Goal: Task Accomplishment & Management: Manage account settings

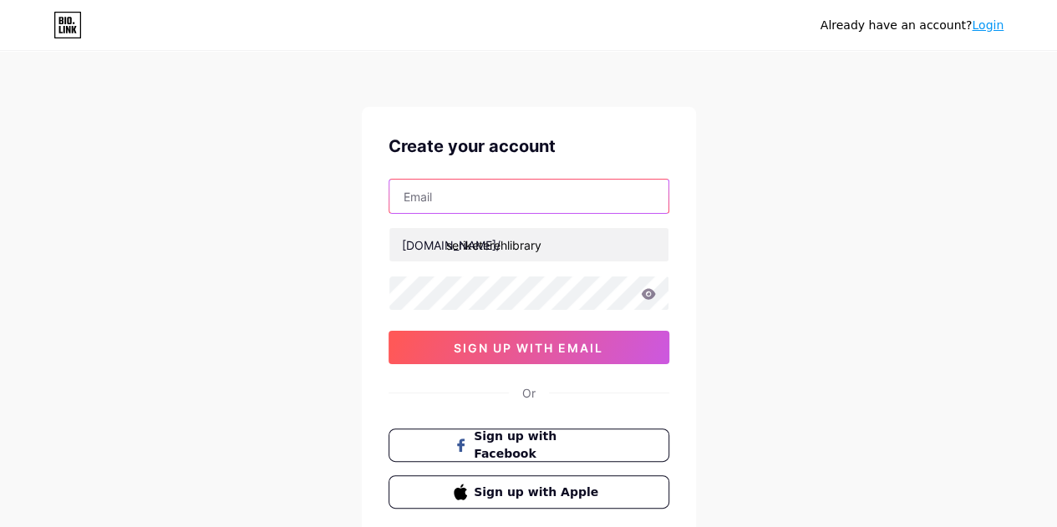
click at [491, 204] on input "text" at bounding box center [529, 196] width 279 height 33
click at [766, 220] on div "Already have an account? Login Create your account [DOMAIN_NAME]/ seriketerehli…" at bounding box center [528, 319] width 1057 height 639
click at [989, 23] on link "Login" at bounding box center [988, 24] width 32 height 13
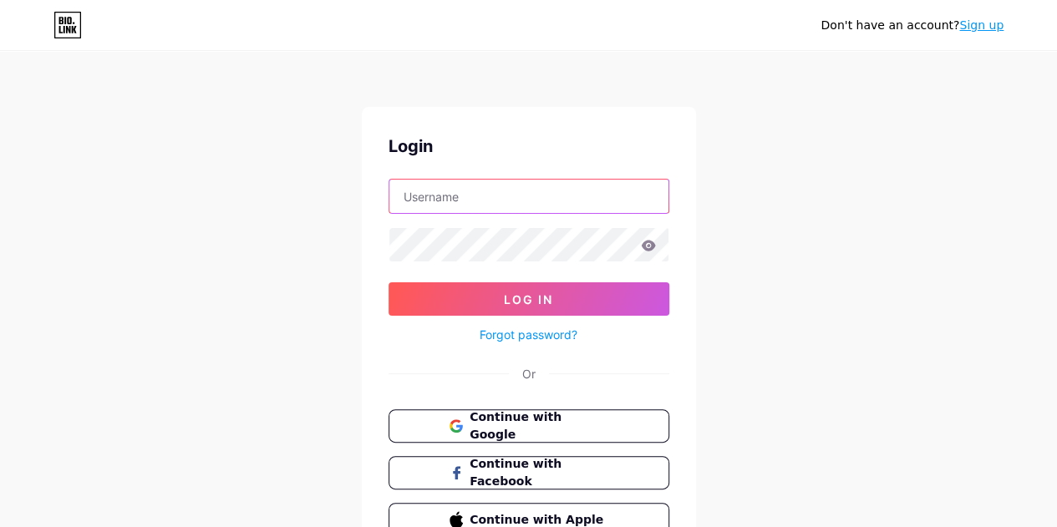
click at [557, 193] on input "text" at bounding box center [529, 196] width 279 height 33
type input "[EMAIL_ADDRESS][DOMAIN_NAME]"
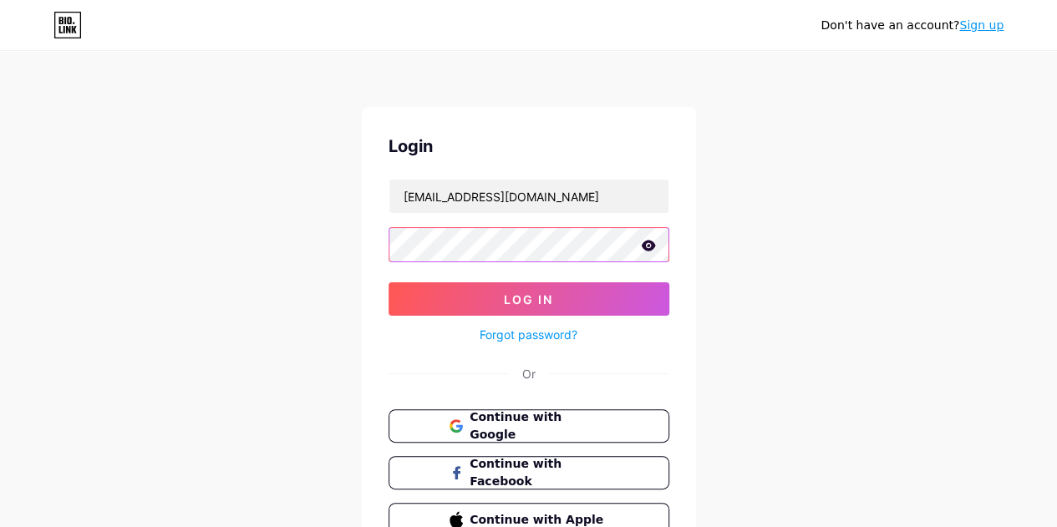
click at [389, 283] on button "Log In" at bounding box center [529, 299] width 281 height 33
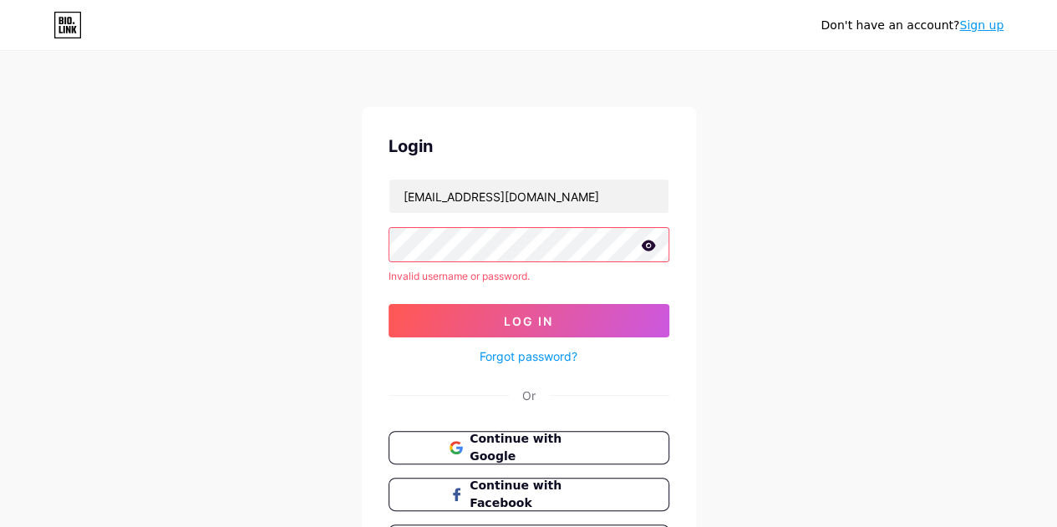
click at [646, 247] on icon at bounding box center [648, 246] width 15 height 12
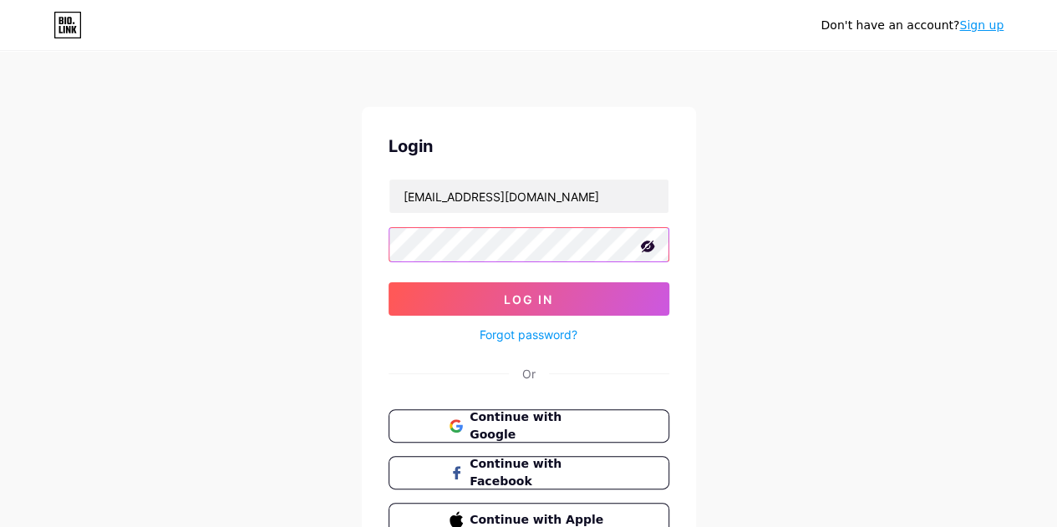
click at [389, 283] on button "Log In" at bounding box center [529, 299] width 281 height 33
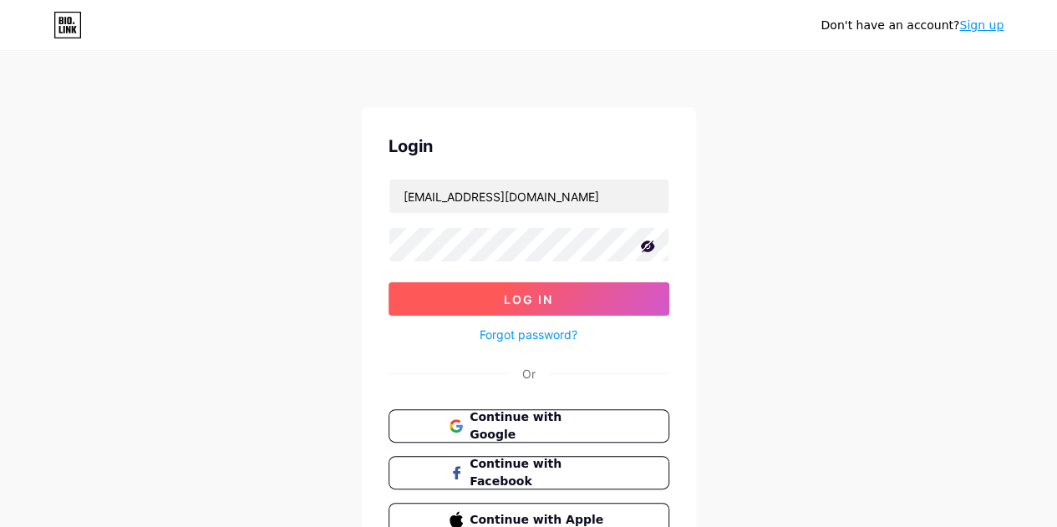
click at [519, 298] on span "Log In" at bounding box center [528, 300] width 49 height 14
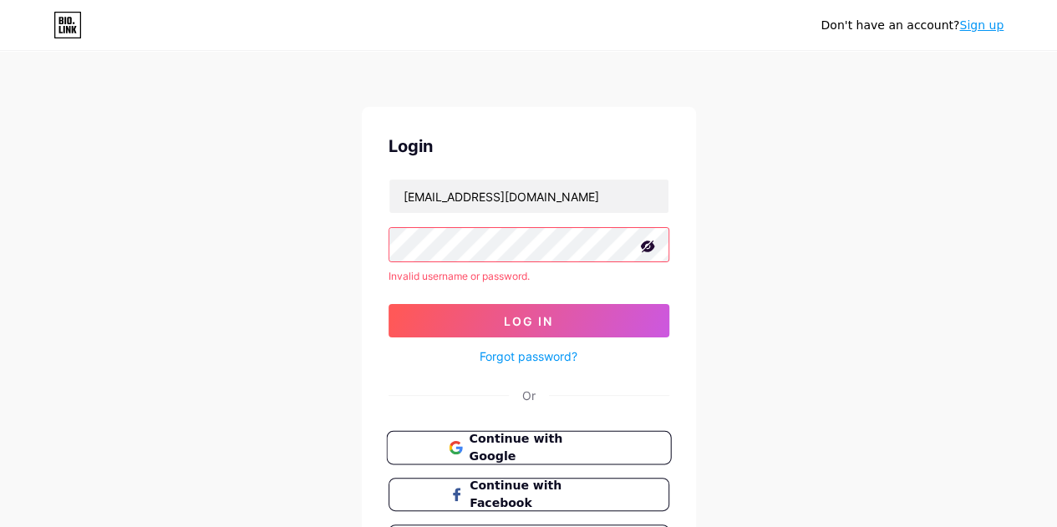
click at [548, 446] on span "Continue with Google" at bounding box center [539, 448] width 140 height 36
